Goal: Task Accomplishment & Management: Use online tool/utility

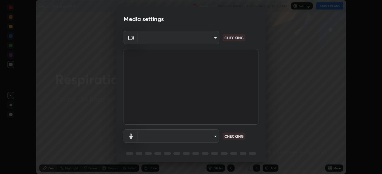
scroll to position [174, 382]
type input "72dbdc4cc3b3af6bca7f1e75d083a577e9752a5e240e0ef97287b3c987c4367e"
type input "communications"
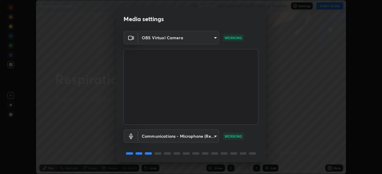
scroll to position [21, 0]
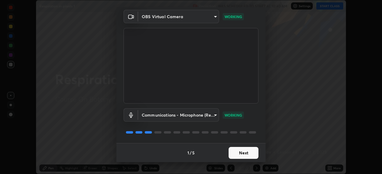
click at [252, 153] on button "Next" at bounding box center [243, 153] width 30 height 12
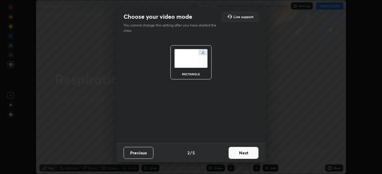
click at [246, 152] on button "Next" at bounding box center [243, 153] width 30 height 12
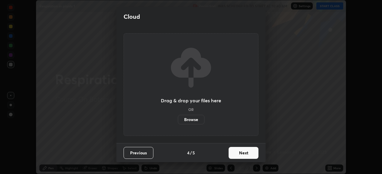
click at [249, 156] on button "Next" at bounding box center [243, 153] width 30 height 12
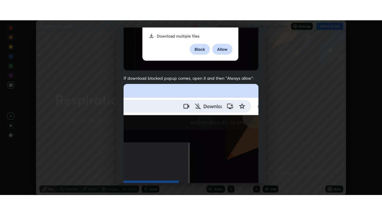
scroll to position [143, 0]
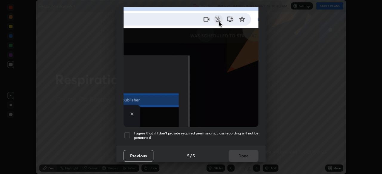
click at [245, 131] on h5 "I agree that if I don't provide required permissions, class recording will not …" at bounding box center [196, 135] width 125 height 9
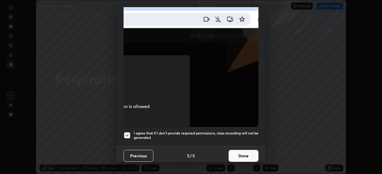
click at [246, 154] on button "Done" at bounding box center [243, 156] width 30 height 12
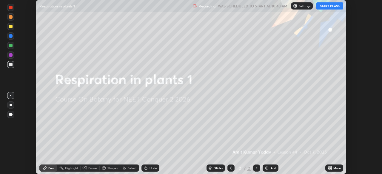
click at [329, 5] on button "START CLASS" at bounding box center [329, 5] width 27 height 7
click at [333, 167] on div "More" at bounding box center [336, 168] width 7 height 3
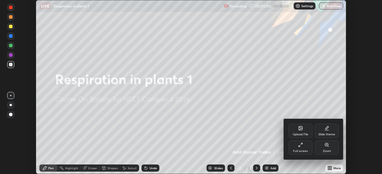
click at [311, 146] on div "Full screen" at bounding box center [300, 148] width 24 height 14
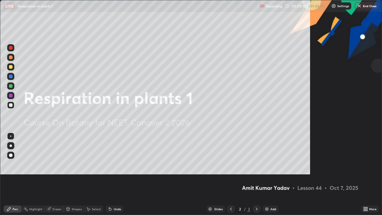
scroll to position [215, 382]
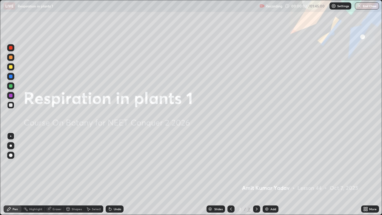
click at [276, 174] on div "Add" at bounding box center [270, 208] width 16 height 7
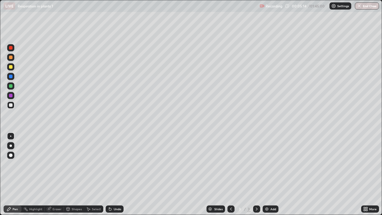
click at [120, 174] on div "Undo" at bounding box center [117, 208] width 7 height 3
click at [118, 174] on div "Undo" at bounding box center [117, 208] width 7 height 3
click at [117, 174] on div "Undo" at bounding box center [117, 208] width 7 height 3
click at [119, 174] on div "Undo" at bounding box center [117, 208] width 7 height 3
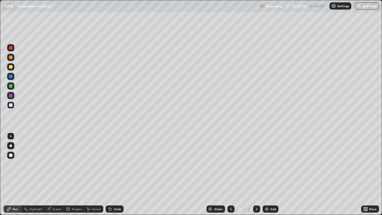
click at [119, 174] on div "Undo" at bounding box center [115, 208] width 18 height 7
click at [119, 174] on div "Undo" at bounding box center [113, 209] width 20 height 12
click at [121, 174] on div "Undo" at bounding box center [115, 208] width 18 height 7
click at [119, 174] on div "Undo" at bounding box center [115, 208] width 18 height 7
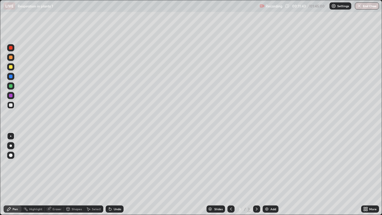
click at [270, 174] on div "Add" at bounding box center [273, 208] width 6 height 3
click at [118, 174] on div "Undo" at bounding box center [117, 208] width 7 height 3
click at [120, 174] on div "Undo" at bounding box center [117, 208] width 7 height 3
click at [117, 174] on div "Undo" at bounding box center [117, 208] width 7 height 3
click at [119, 174] on div "Undo" at bounding box center [117, 208] width 7 height 3
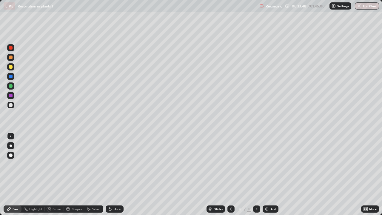
click at [120, 174] on div "Undo" at bounding box center [117, 208] width 7 height 3
click at [57, 174] on div "Eraser" at bounding box center [56, 208] width 9 height 3
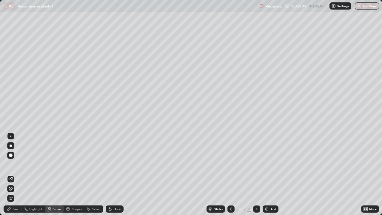
click at [15, 174] on div "Pen" at bounding box center [15, 208] width 5 height 3
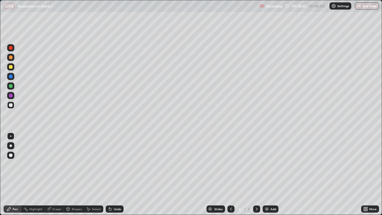
click at [119, 174] on div "Undo" at bounding box center [117, 208] width 7 height 3
click at [116, 174] on div "Undo" at bounding box center [117, 208] width 7 height 3
click at [118, 174] on div "Undo" at bounding box center [117, 208] width 7 height 3
click at [119, 174] on div "Undo" at bounding box center [117, 208] width 7 height 3
click at [120, 174] on div "Undo" at bounding box center [117, 208] width 7 height 3
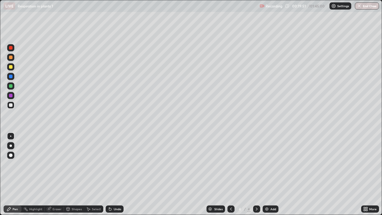
click at [120, 174] on div "Undo" at bounding box center [117, 208] width 7 height 3
click at [116, 174] on div "Undo" at bounding box center [117, 208] width 7 height 3
click at [268, 174] on div "Add" at bounding box center [270, 208] width 16 height 7
click at [117, 174] on div "Undo" at bounding box center [115, 208] width 18 height 7
click at [115, 174] on div "Undo" at bounding box center [117, 208] width 7 height 3
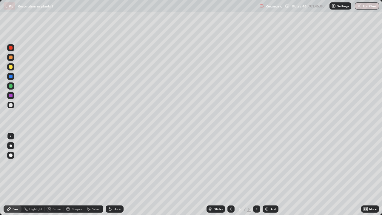
click at [56, 174] on div "Eraser" at bounding box center [56, 208] width 9 height 3
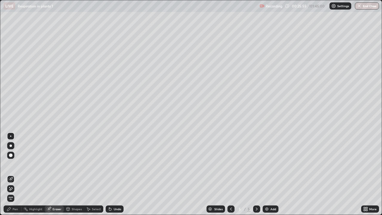
click at [56, 174] on div "Eraser" at bounding box center [56, 208] width 9 height 3
click at [18, 174] on div "Pen" at bounding box center [13, 208] width 18 height 7
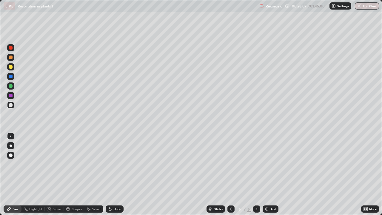
click at [113, 174] on div "Undo" at bounding box center [115, 208] width 18 height 7
click at [118, 174] on div "Undo" at bounding box center [115, 208] width 18 height 7
click at [121, 174] on div "Undo" at bounding box center [115, 208] width 18 height 7
click at [120, 174] on div "Undo" at bounding box center [115, 208] width 18 height 7
click at [120, 174] on div "Undo" at bounding box center [117, 208] width 7 height 3
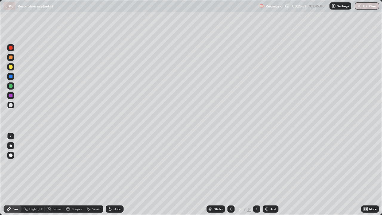
click at [119, 174] on div "Undo" at bounding box center [115, 208] width 18 height 7
click at [118, 174] on div "Undo" at bounding box center [117, 208] width 7 height 3
click at [117, 174] on div "Undo" at bounding box center [117, 208] width 7 height 3
click at [114, 174] on div "Undo" at bounding box center [117, 208] width 7 height 3
click at [58, 174] on div "Eraser" at bounding box center [56, 208] width 9 height 3
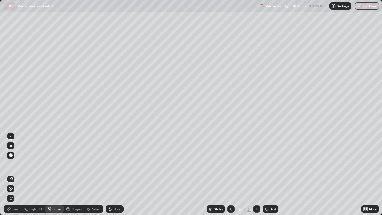
click at [16, 174] on div "Pen" at bounding box center [15, 208] width 5 height 3
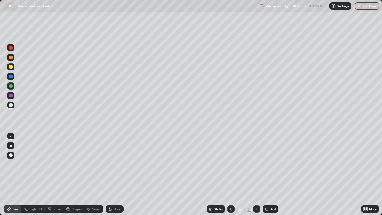
click at [272, 174] on div "Add" at bounding box center [270, 208] width 16 height 7
click at [118, 174] on div "Undo" at bounding box center [115, 208] width 18 height 7
click at [116, 174] on div "Undo" at bounding box center [117, 208] width 7 height 3
click at [119, 174] on div "Undo" at bounding box center [117, 208] width 7 height 3
click at [58, 174] on div "Eraser" at bounding box center [54, 208] width 19 height 7
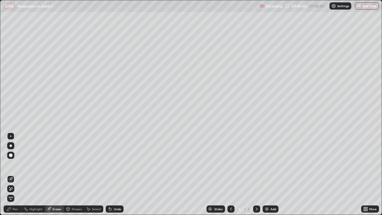
click at [17, 174] on div "Pen" at bounding box center [13, 208] width 18 height 7
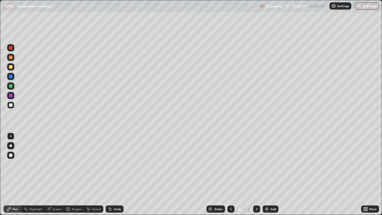
click at [114, 174] on div "Undo" at bounding box center [117, 208] width 7 height 3
click at [117, 174] on div "Undo" at bounding box center [117, 208] width 7 height 3
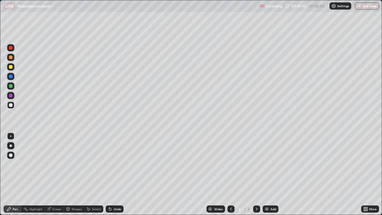
click at [268, 174] on div "Add" at bounding box center [270, 208] width 16 height 7
click at [58, 174] on div "Eraser" at bounding box center [56, 208] width 9 height 3
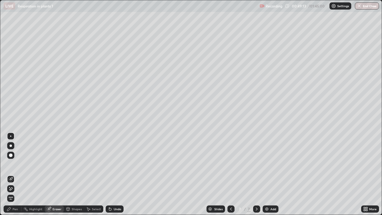
click at [17, 174] on div "Pen" at bounding box center [15, 208] width 5 height 3
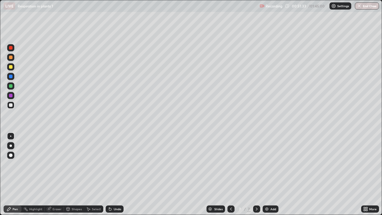
click at [121, 174] on div "Undo" at bounding box center [113, 209] width 20 height 12
click at [116, 174] on div "Undo" at bounding box center [115, 208] width 18 height 7
click at [117, 174] on div "Undo" at bounding box center [113, 209] width 20 height 12
click at [118, 174] on div "Undo" at bounding box center [117, 208] width 7 height 3
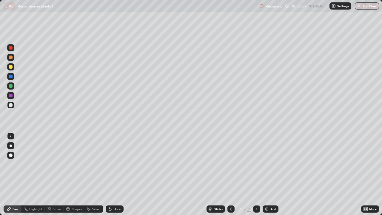
click at [117, 174] on div "Undo" at bounding box center [115, 208] width 18 height 7
click at [119, 174] on div "Undo" at bounding box center [115, 208] width 18 height 7
click at [121, 174] on div "Undo" at bounding box center [115, 208] width 18 height 7
click at [268, 174] on div "Add" at bounding box center [270, 208] width 16 height 7
click at [119, 174] on div "Undo" at bounding box center [117, 208] width 7 height 3
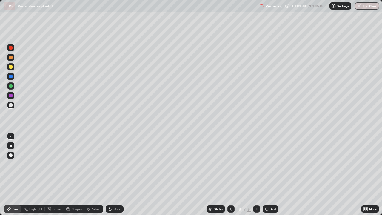
click at [117, 174] on div "Undo" at bounding box center [117, 208] width 7 height 3
click at [118, 174] on div "Undo" at bounding box center [117, 208] width 7 height 3
click at [274, 174] on div "Add" at bounding box center [273, 208] width 6 height 3
click at [116, 174] on div "Undo" at bounding box center [117, 208] width 7 height 3
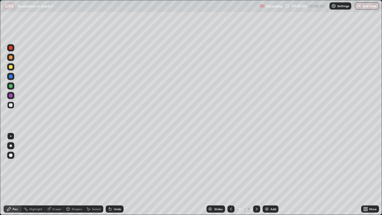
click at [119, 174] on div "Undo" at bounding box center [117, 208] width 7 height 3
click at [115, 174] on div "Undo" at bounding box center [117, 208] width 7 height 3
click at [117, 174] on div "Undo" at bounding box center [117, 208] width 7 height 3
click at [120, 174] on div "Undo" at bounding box center [117, 208] width 7 height 3
click at [266, 174] on div "Add" at bounding box center [270, 208] width 16 height 7
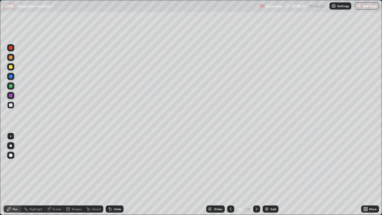
click at [115, 174] on div "Undo" at bounding box center [115, 208] width 18 height 7
click at [114, 174] on div "Undo" at bounding box center [117, 208] width 7 height 3
click at [232, 174] on div at bounding box center [230, 209] width 7 height 12
click at [119, 174] on div "Undo" at bounding box center [117, 208] width 7 height 3
click at [56, 174] on div "Eraser" at bounding box center [56, 208] width 9 height 3
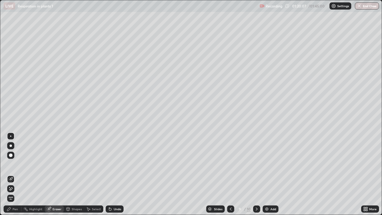
click at [18, 174] on div "Pen" at bounding box center [13, 208] width 18 height 7
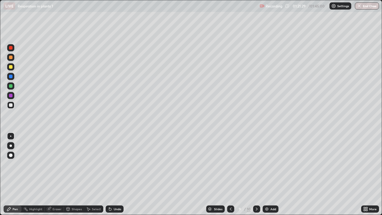
click at [273, 174] on div "Add" at bounding box center [273, 208] width 6 height 3
click at [255, 174] on icon at bounding box center [256, 208] width 5 height 5
click at [268, 174] on img at bounding box center [266, 208] width 5 height 5
click at [116, 174] on div "Undo" at bounding box center [117, 208] width 7 height 3
click at [120, 174] on div "Undo" at bounding box center [113, 209] width 20 height 12
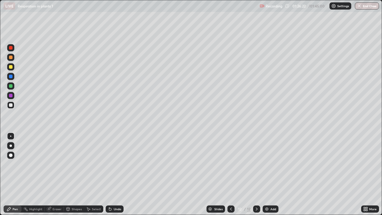
click at [121, 174] on div "Undo" at bounding box center [113, 209] width 20 height 12
click at [121, 174] on div "Undo" at bounding box center [115, 208] width 18 height 7
click at [120, 174] on div "Undo" at bounding box center [115, 208] width 18 height 7
click at [121, 174] on div "Undo" at bounding box center [113, 209] width 20 height 12
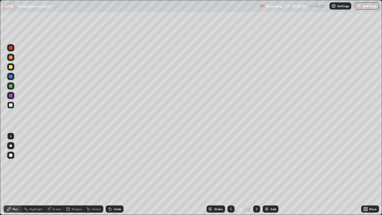
click at [121, 174] on div "Undo" at bounding box center [115, 208] width 18 height 7
click at [118, 174] on div "Undo" at bounding box center [115, 208] width 18 height 7
click at [11, 66] on div at bounding box center [11, 67] width 4 height 4
click at [57, 174] on div "Eraser" at bounding box center [56, 208] width 9 height 3
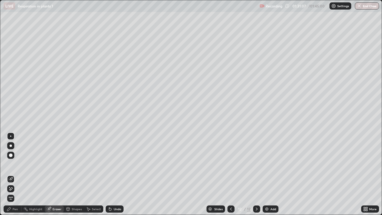
click at [19, 174] on div "Pen" at bounding box center [13, 208] width 18 height 7
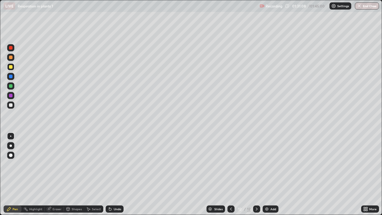
click at [14, 105] on div at bounding box center [10, 104] width 7 height 7
click at [12, 69] on div at bounding box center [10, 66] width 7 height 7
click at [12, 107] on div at bounding box center [10, 104] width 7 height 7
click at [12, 106] on div at bounding box center [10, 104] width 7 height 7
click at [13, 69] on div at bounding box center [10, 66] width 7 height 7
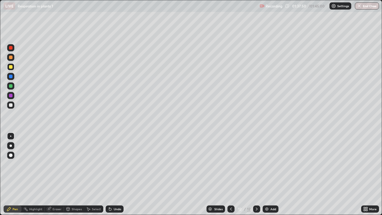
click at [13, 106] on div at bounding box center [10, 104] width 7 height 7
click at [271, 174] on div "Add" at bounding box center [273, 208] width 6 height 3
click at [60, 174] on div "Eraser" at bounding box center [54, 208] width 19 height 7
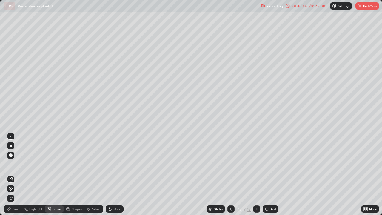
click at [14, 174] on div "Pen" at bounding box center [13, 208] width 18 height 7
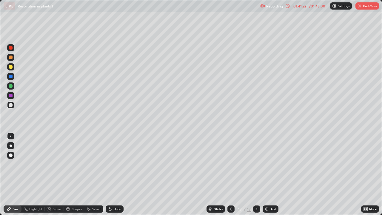
click at [116, 174] on div "Undo" at bounding box center [117, 208] width 7 height 3
click at [117, 174] on div "Undo" at bounding box center [117, 208] width 7 height 3
click at [11, 67] on div at bounding box center [11, 67] width 4 height 4
click at [12, 48] on div at bounding box center [11, 48] width 4 height 4
click at [12, 105] on div at bounding box center [11, 105] width 4 height 4
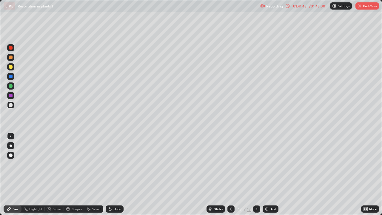
click at [12, 78] on div at bounding box center [10, 76] width 7 height 7
click at [13, 87] on div at bounding box center [10, 85] width 7 height 7
click at [13, 106] on div at bounding box center [10, 104] width 7 height 7
click at [13, 86] on div at bounding box center [10, 85] width 7 height 7
click at [12, 105] on div at bounding box center [11, 105] width 4 height 4
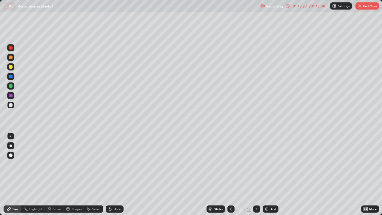
click at [13, 107] on div at bounding box center [10, 104] width 7 height 7
click at [12, 49] on div at bounding box center [10, 47] width 7 height 7
click at [13, 104] on div at bounding box center [10, 104] width 7 height 7
click at [13, 87] on div at bounding box center [10, 85] width 7 height 7
click at [114, 174] on div "Undo" at bounding box center [117, 208] width 7 height 3
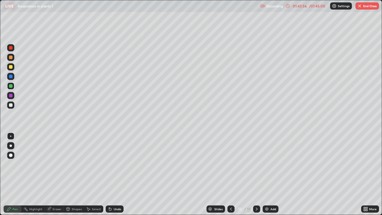
click at [117, 174] on div "Undo" at bounding box center [117, 208] width 7 height 3
click at [120, 174] on div "Undo" at bounding box center [117, 208] width 7 height 3
click at [121, 174] on div "Undo" at bounding box center [115, 208] width 18 height 7
click at [119, 174] on div "Undo" at bounding box center [117, 208] width 7 height 3
click at [121, 174] on div "Undo" at bounding box center [115, 208] width 18 height 7
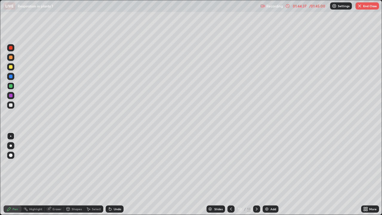
click at [10, 108] on div at bounding box center [10, 104] width 7 height 7
click at [56, 174] on div "Eraser" at bounding box center [56, 208] width 9 height 3
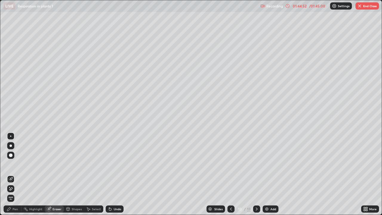
click at [18, 174] on div "Pen" at bounding box center [13, 209] width 18 height 12
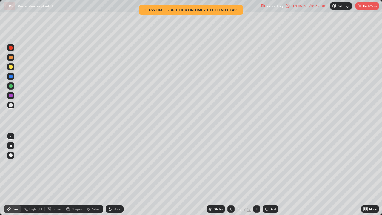
click at [59, 174] on div "Eraser" at bounding box center [56, 208] width 9 height 3
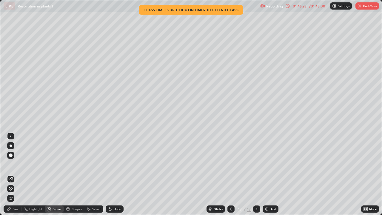
click at [18, 174] on div "Pen" at bounding box center [13, 208] width 18 height 7
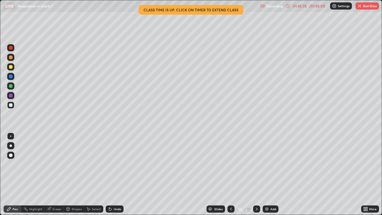
click at [57, 174] on div "Eraser" at bounding box center [56, 208] width 9 height 3
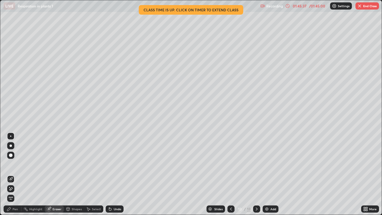
click at [17, 174] on div "Pen" at bounding box center [15, 208] width 5 height 3
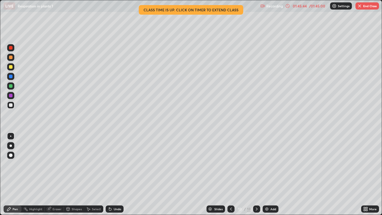
click at [12, 85] on div at bounding box center [11, 86] width 4 height 4
click at [13, 109] on div at bounding box center [10, 105] width 7 height 10
click at [111, 174] on icon at bounding box center [110, 208] width 5 height 5
click at [13, 67] on div at bounding box center [10, 66] width 7 height 7
click at [12, 50] on div at bounding box center [10, 47] width 7 height 7
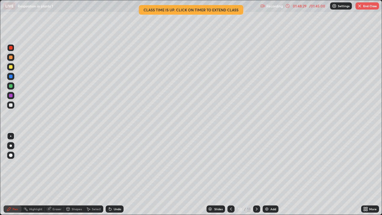
click at [13, 108] on div at bounding box center [10, 104] width 7 height 7
click at [11, 48] on div at bounding box center [11, 48] width 4 height 4
click at [14, 106] on div at bounding box center [10, 104] width 7 height 7
click at [12, 86] on div at bounding box center [11, 86] width 4 height 4
click at [14, 107] on div at bounding box center [10, 104] width 7 height 7
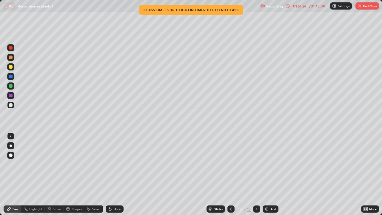
click at [11, 104] on div at bounding box center [11, 105] width 4 height 4
click at [13, 86] on div at bounding box center [10, 85] width 7 height 7
click at [11, 105] on div at bounding box center [11, 105] width 4 height 4
click at [13, 50] on div at bounding box center [10, 47] width 7 height 7
click at [117, 174] on div "Undo" at bounding box center [117, 208] width 7 height 3
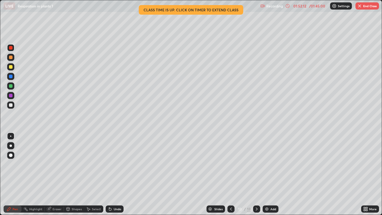
click at [11, 103] on div at bounding box center [10, 104] width 7 height 7
click at [11, 87] on div at bounding box center [11, 86] width 4 height 4
click at [13, 108] on div at bounding box center [10, 104] width 7 height 7
click at [13, 76] on div at bounding box center [10, 76] width 7 height 7
click at [12, 107] on div at bounding box center [10, 104] width 7 height 7
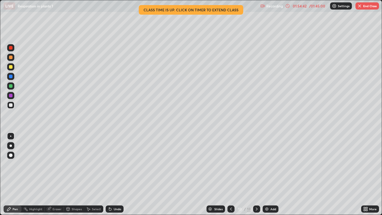
click at [11, 86] on div at bounding box center [11, 86] width 4 height 4
click at [14, 93] on div at bounding box center [10, 95] width 7 height 7
click at [17, 31] on div "Erase all" at bounding box center [11, 107] width 14 height 191
click at [374, 5] on button "End Class" at bounding box center [367, 5] width 24 height 7
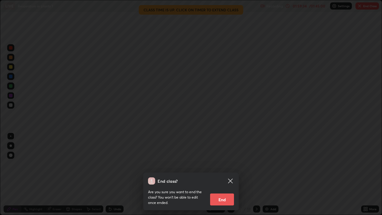
click at [231, 174] on button "End" at bounding box center [222, 199] width 24 height 12
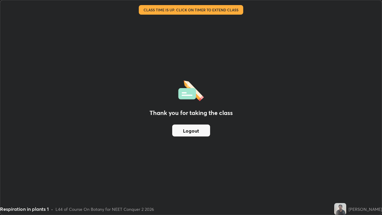
click at [204, 131] on button "Logout" at bounding box center [191, 130] width 38 height 12
